Goal: Task Accomplishment & Management: Use online tool/utility

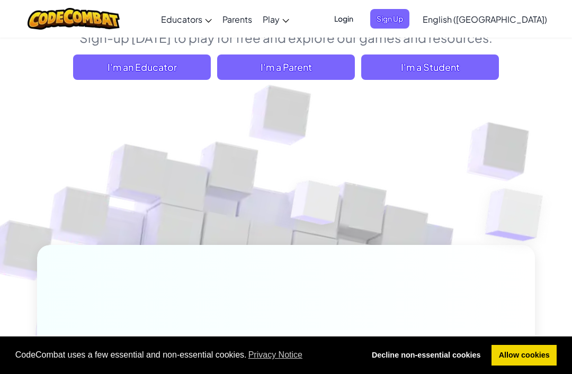
scroll to position [131, 0]
click at [464, 78] on span "I'm a Student" at bounding box center [430, 67] width 138 height 25
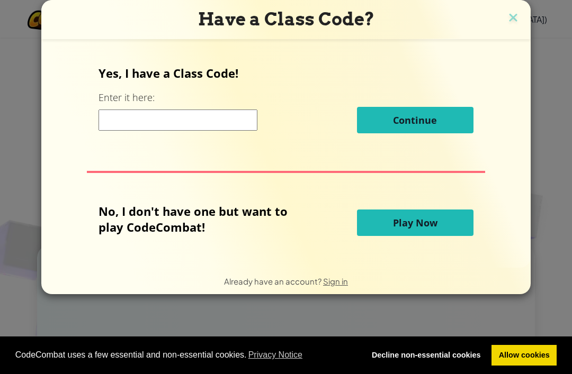
click at [426, 220] on span "Play Now" at bounding box center [415, 223] width 44 height 13
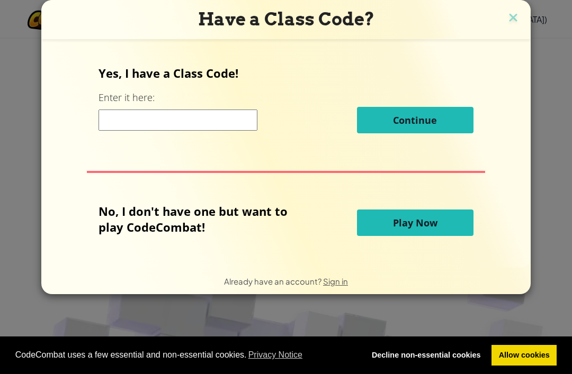
click at [413, 226] on span "Play Now" at bounding box center [415, 223] width 44 height 13
click at [405, 228] on span "Play Now" at bounding box center [415, 223] width 44 height 13
click at [423, 217] on button "Play Now" at bounding box center [415, 223] width 116 height 26
click at [406, 209] on div "No, I don't have one but want to play CodeCombat! Play Now" at bounding box center [285, 222] width 374 height 39
click at [402, 194] on div "Yes, I have a Class Code! Enter it here: Continue No, I don't have one but want…" at bounding box center [286, 154] width 468 height 208
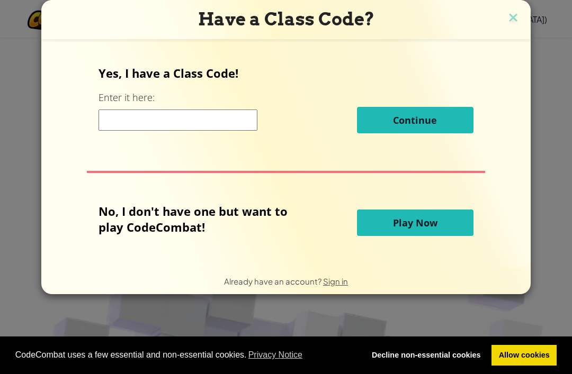
click at [412, 229] on span "Play Now" at bounding box center [415, 223] width 44 height 13
click at [418, 218] on button "Play Now" at bounding box center [415, 223] width 116 height 26
